Goal: Task Accomplishment & Management: Complete application form

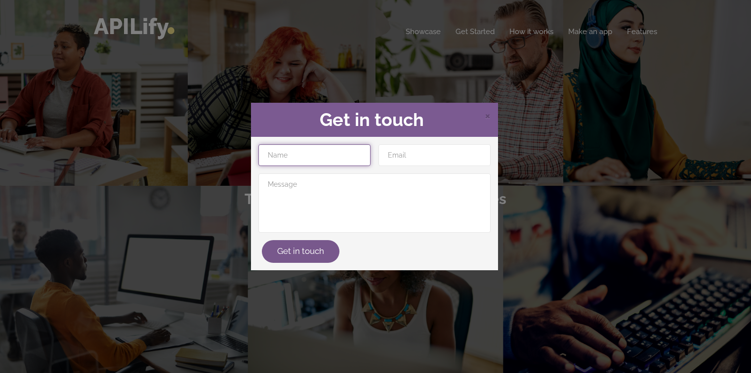
click at [365, 163] on input "text" at bounding box center [314, 155] width 112 height 22
type input "leavin"
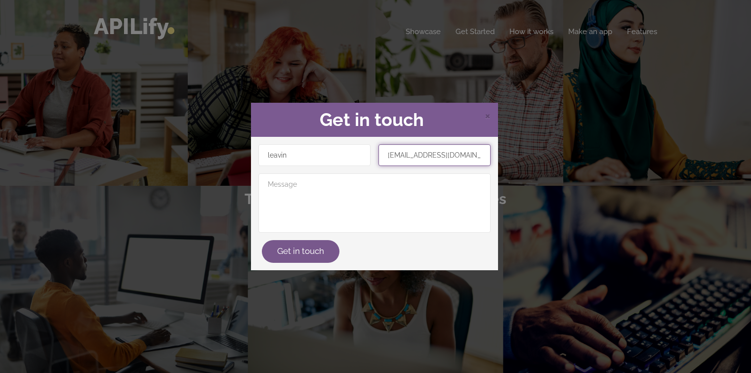
type input "leavin1611@gmail.com"
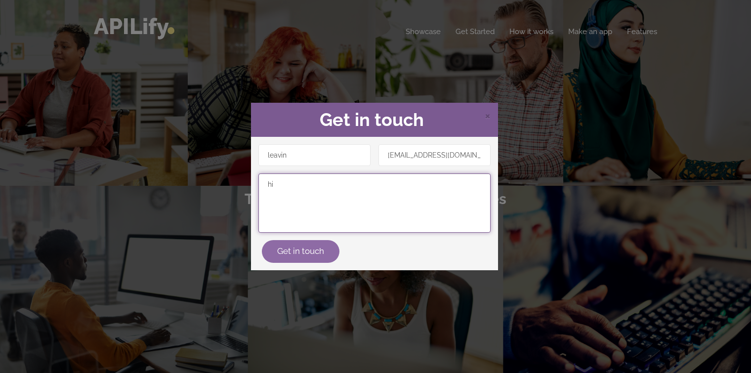
type textarea "hi"
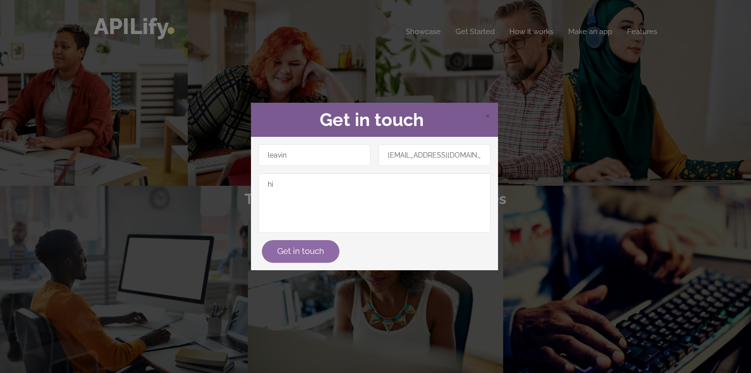
click at [318, 241] on div "Get in touch" at bounding box center [374, 251] width 240 height 23
click at [489, 118] on span "×" at bounding box center [488, 115] width 6 height 15
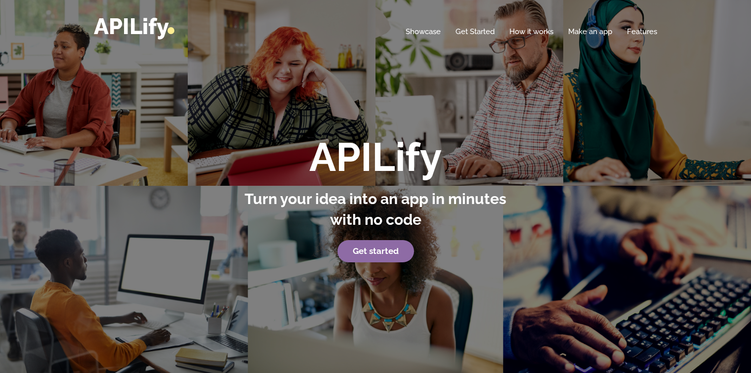
click at [388, 243] on link "Get started" at bounding box center [375, 251] width 77 height 23
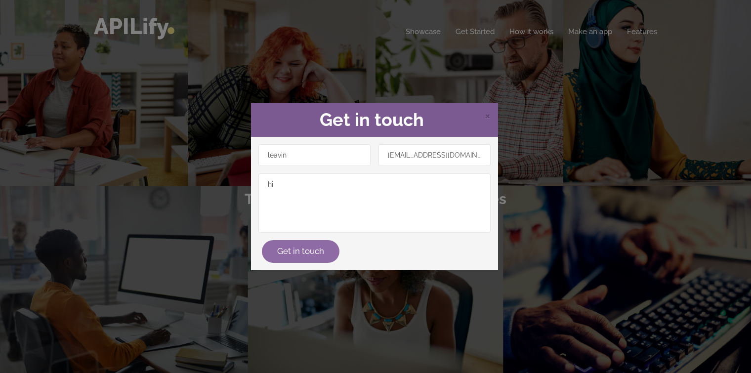
click at [308, 247] on button "Get in touch" at bounding box center [301, 251] width 78 height 23
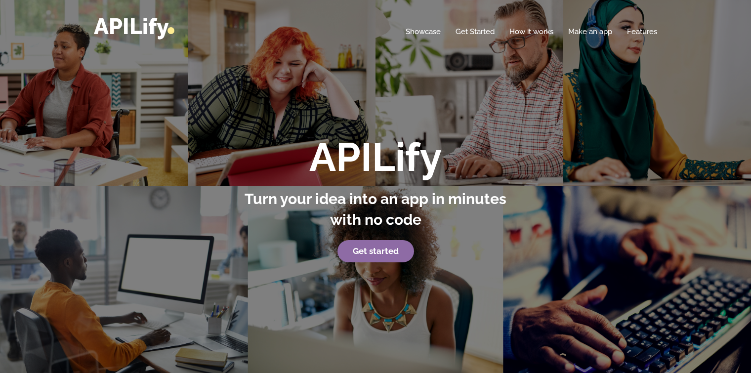
click at [342, 253] on p "Get started" at bounding box center [376, 251] width 274 height 23
click at [470, 28] on link "Get Started" at bounding box center [475, 32] width 39 height 10
click at [373, 252] on strong "Get started" at bounding box center [376, 251] width 46 height 10
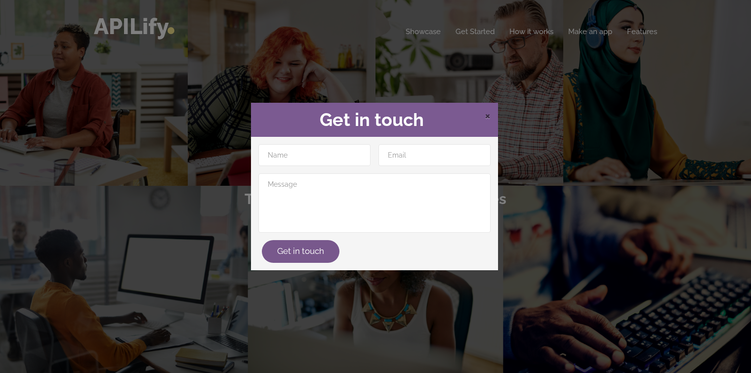
click at [486, 113] on span "×" at bounding box center [488, 115] width 6 height 15
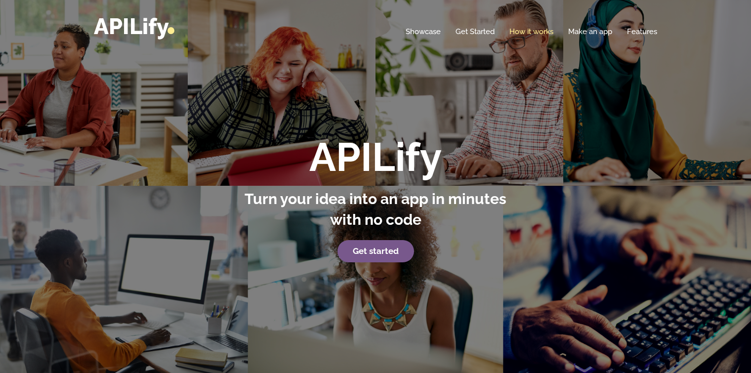
click at [537, 32] on link "How it works" at bounding box center [531, 32] width 44 height 10
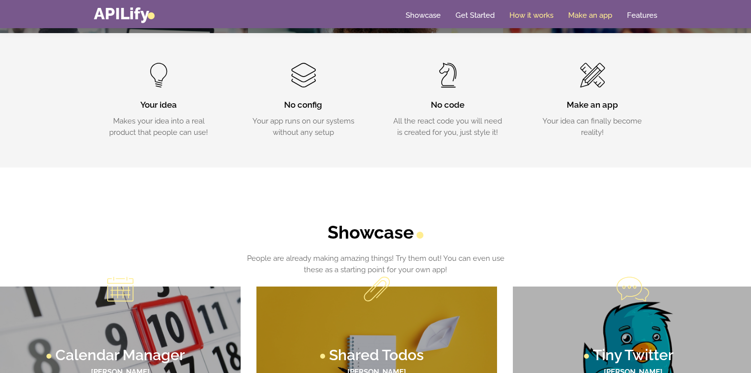
scroll to position [346, 0]
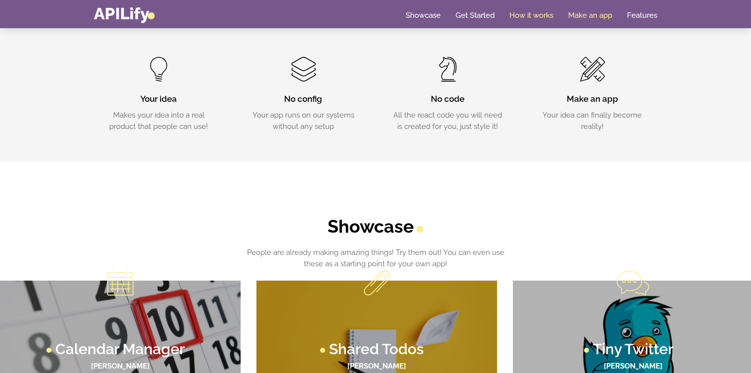
click at [586, 18] on link "Make an app" at bounding box center [590, 15] width 44 height 10
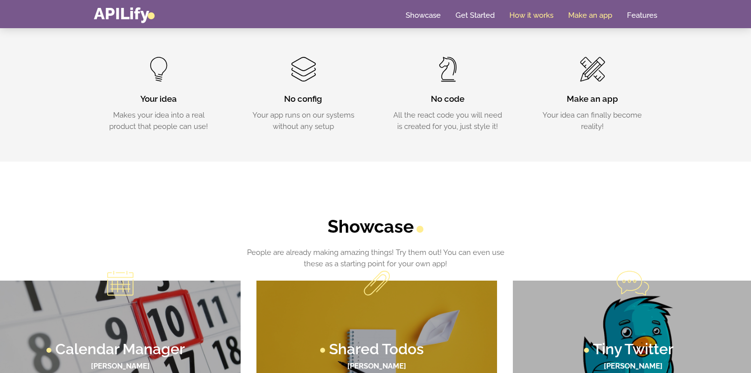
click at [586, 18] on link "Make an app" at bounding box center [590, 15] width 44 height 10
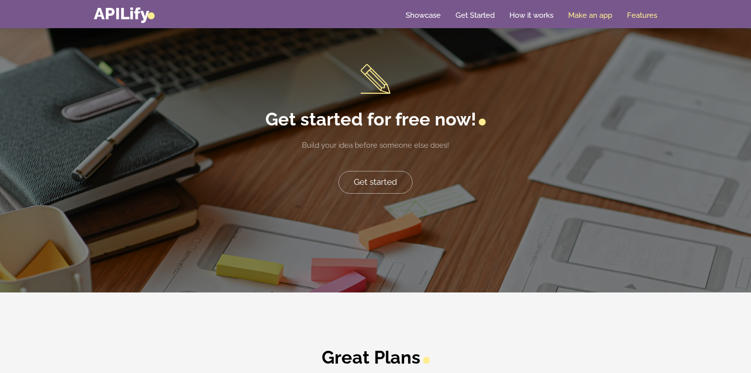
scroll to position [2034, 0]
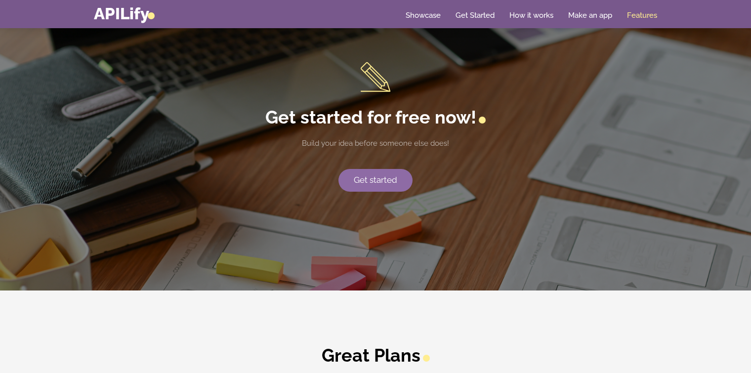
click at [377, 178] on link "Get started" at bounding box center [375, 180] width 74 height 23
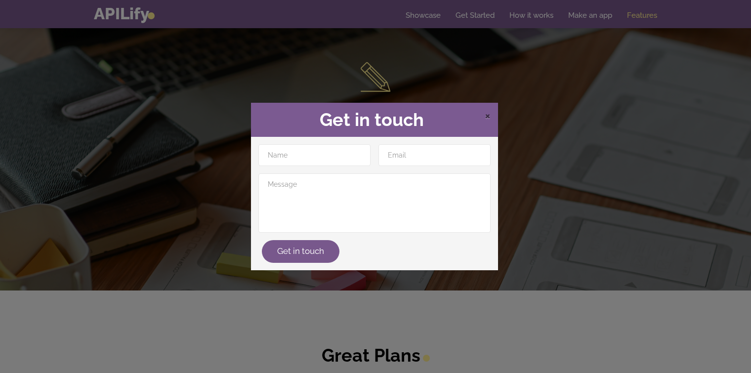
click at [488, 115] on span "×" at bounding box center [488, 115] width 6 height 15
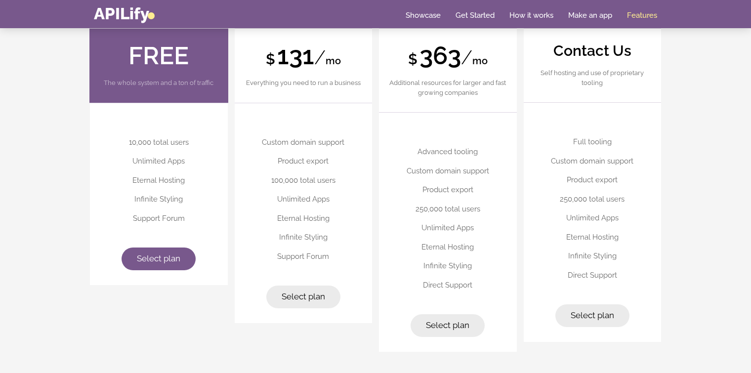
scroll to position [2495, 0]
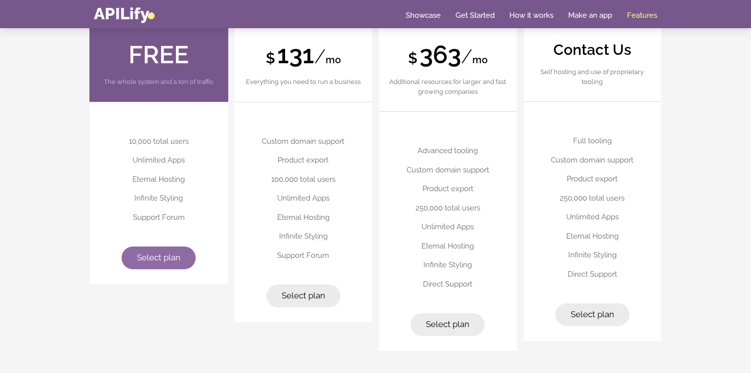
click at [165, 252] on span "Select plan" at bounding box center [158, 257] width 43 height 10
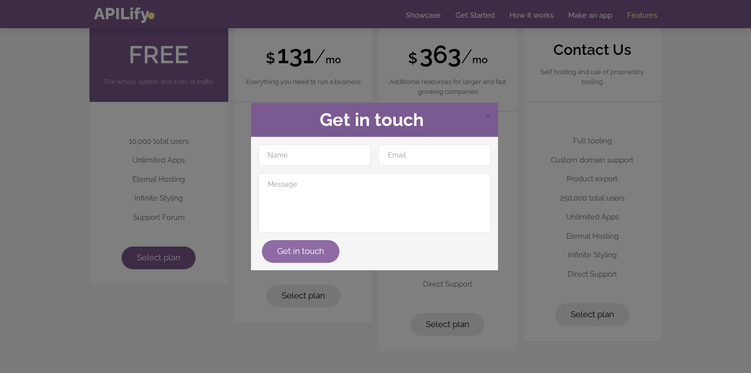
click at [319, 249] on button "Get in touch" at bounding box center [301, 251] width 78 height 23
type input "Leavin"
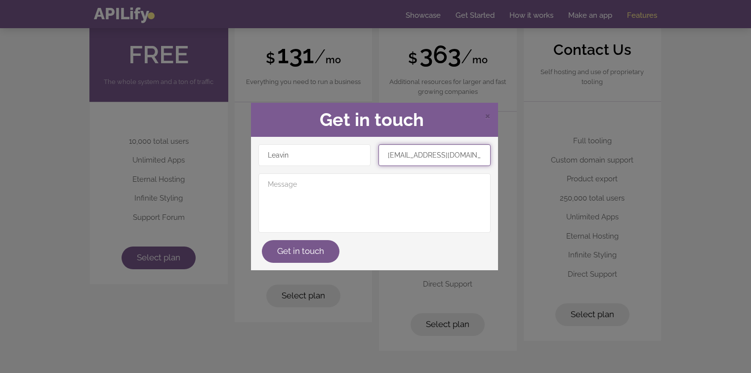
type input "leavin1611@gmail.com"
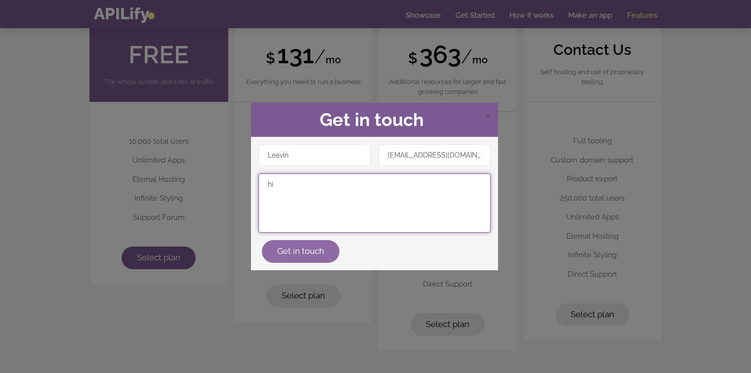
type textarea "hi"
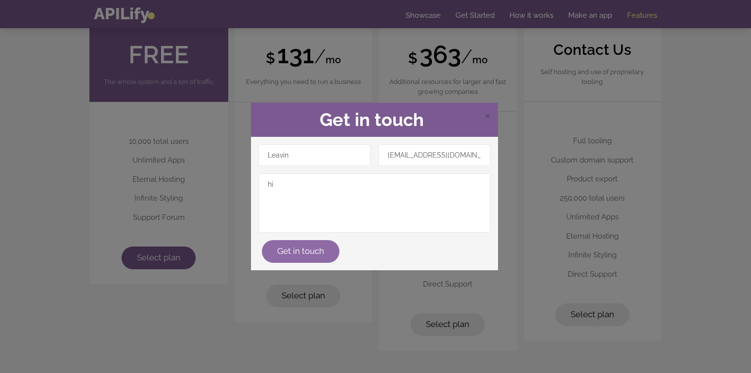
click at [304, 249] on button "Get in touch" at bounding box center [301, 251] width 78 height 23
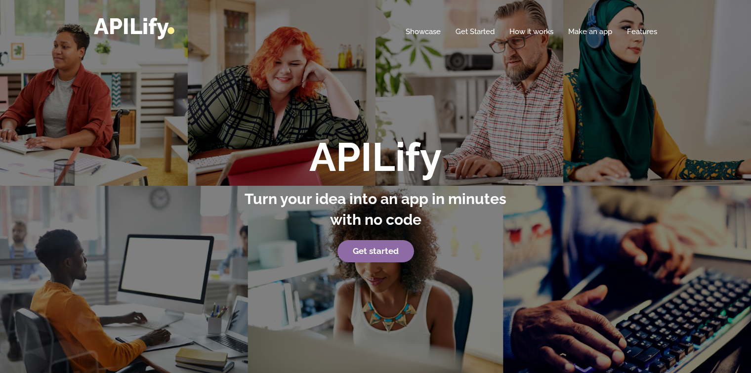
click at [383, 250] on strong "Get started" at bounding box center [376, 251] width 46 height 10
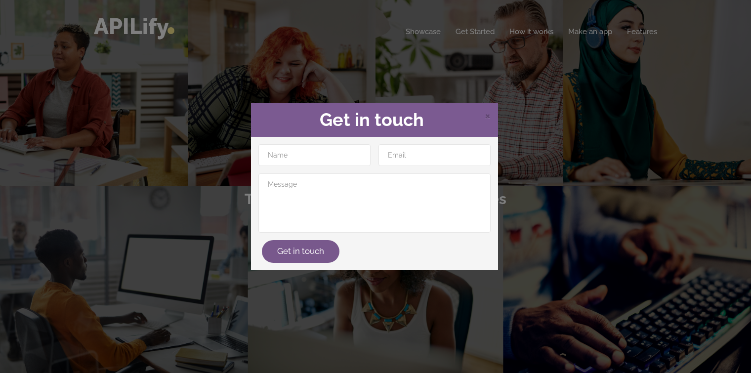
click at [464, 67] on div "× Get in touch Get in touch" at bounding box center [375, 186] width 751 height 373
